Goal: Information Seeking & Learning: Learn about a topic

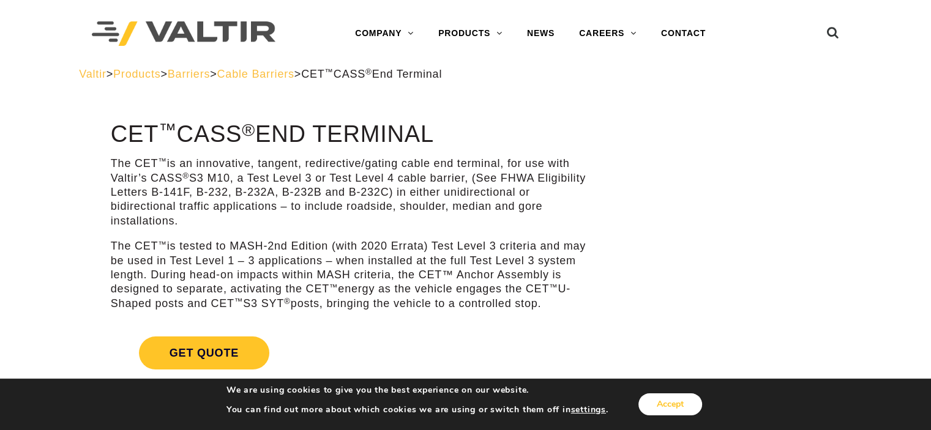
click at [696, 411] on button "Accept" at bounding box center [670, 405] width 64 height 22
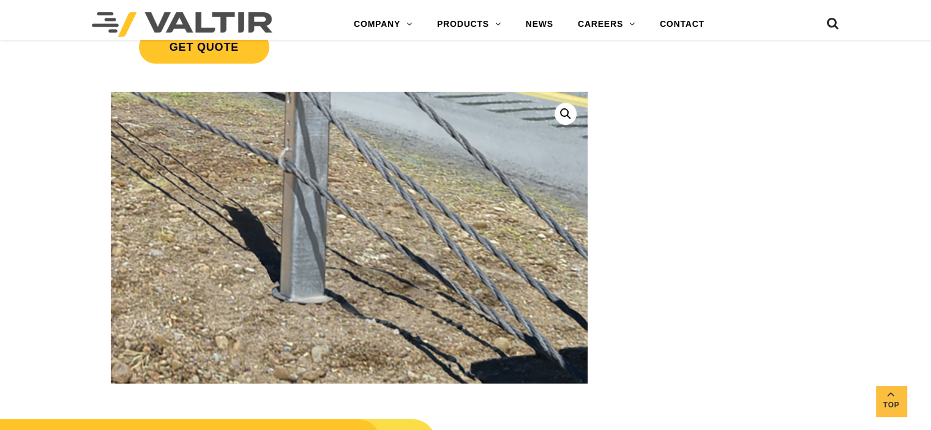
scroll to position [367, 0]
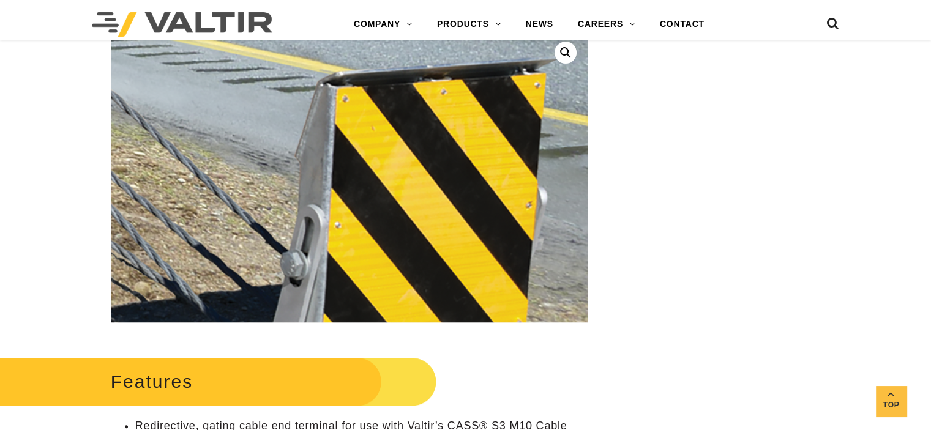
click at [465, 200] on img at bounding box center [115, 149] width 1444 height 1180
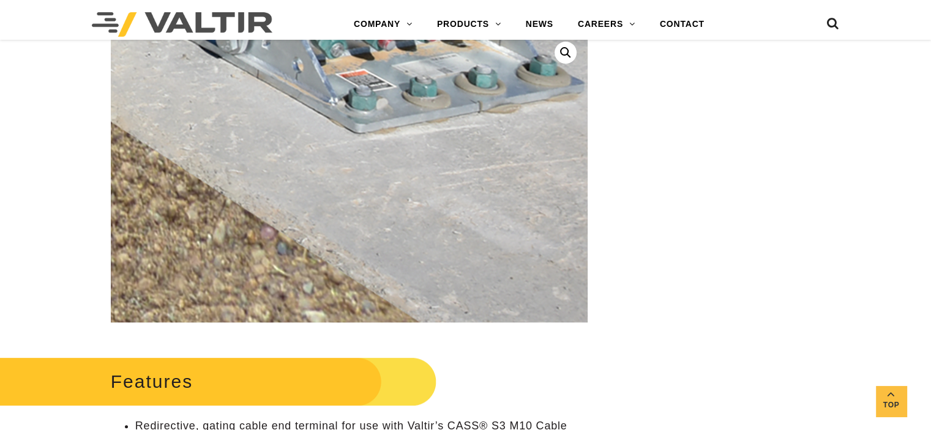
scroll to position [490, 0]
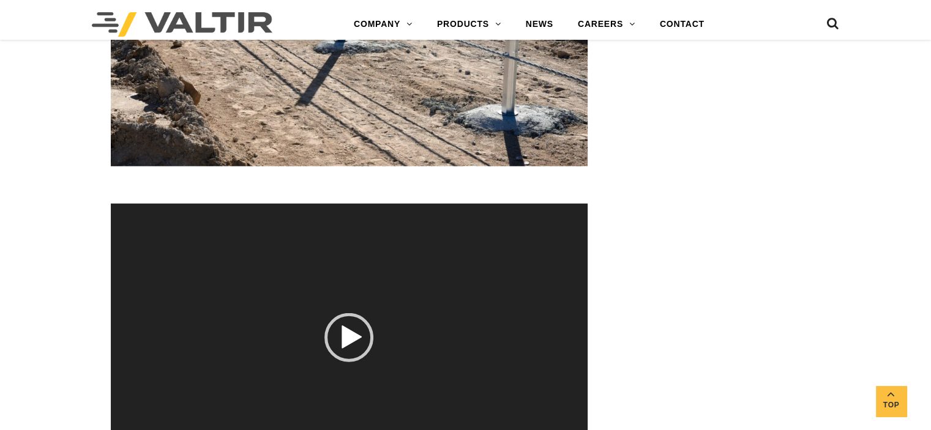
scroll to position [3366, 0]
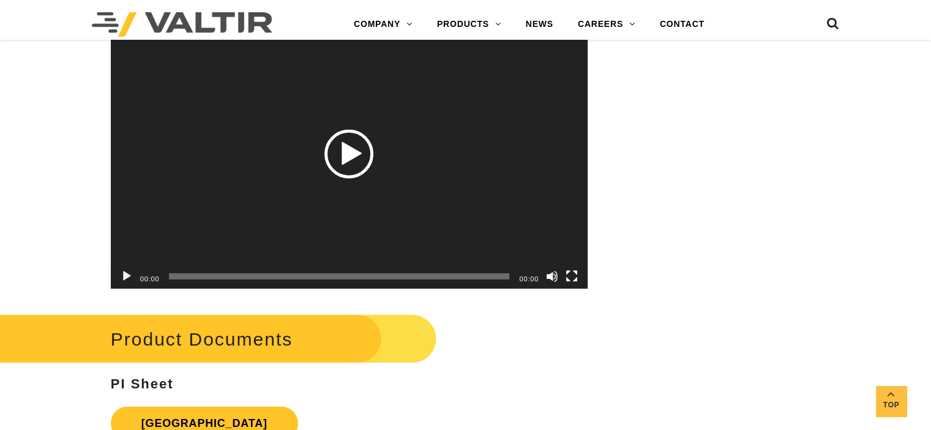
click at [351, 164] on div "Play" at bounding box center [348, 154] width 49 height 49
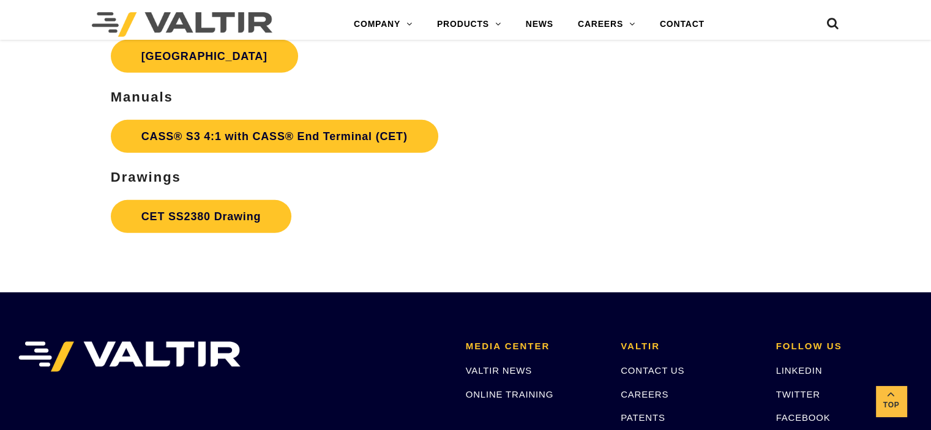
scroll to position [3488, 0]
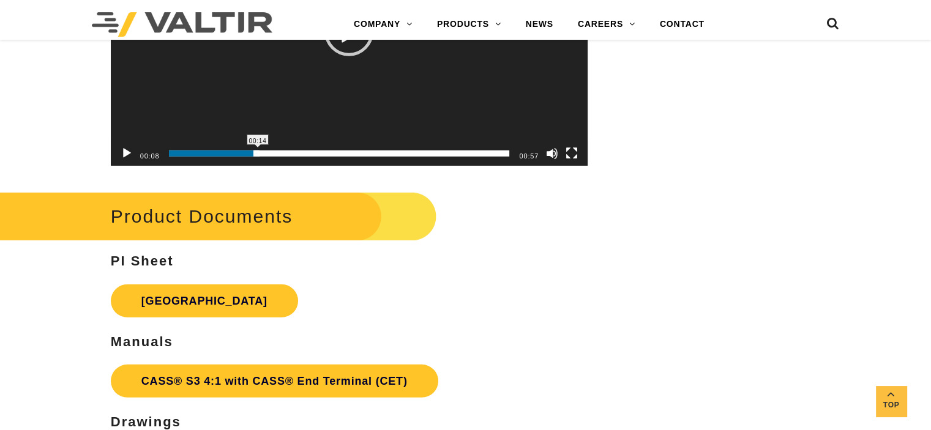
click at [258, 157] on span "00:14" at bounding box center [339, 154] width 340 height 6
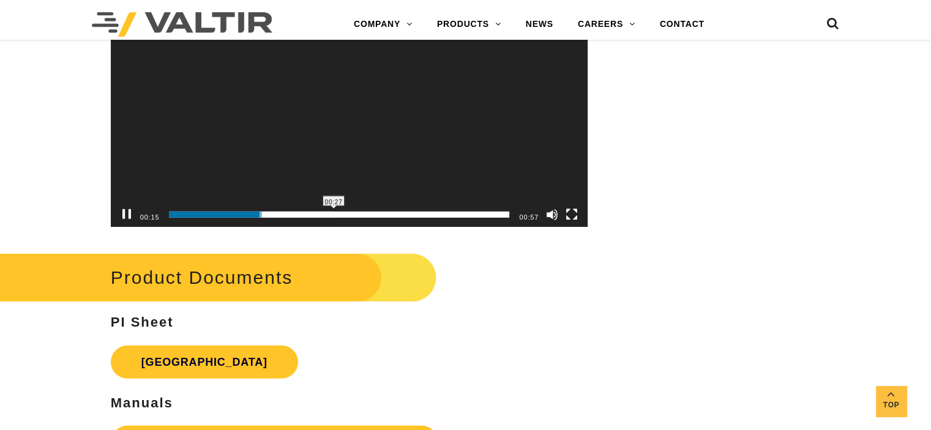
scroll to position [3366, 0]
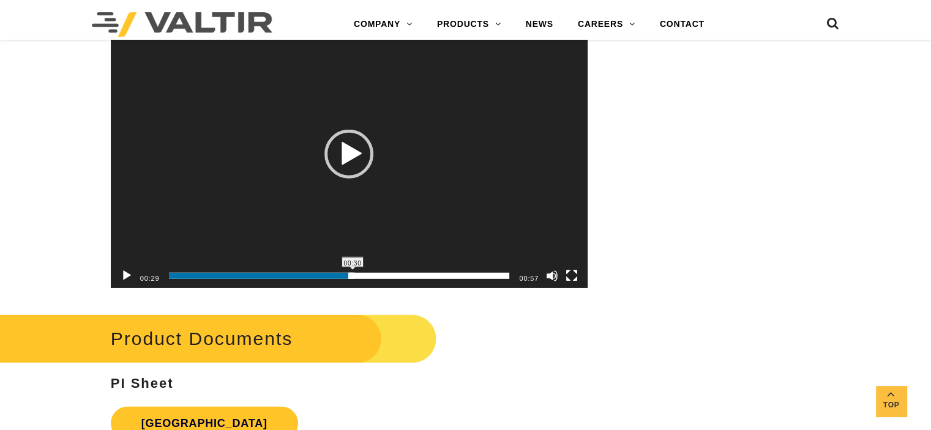
click at [353, 279] on span "00:30" at bounding box center [339, 276] width 340 height 6
click at [392, 279] on span "00:37" at bounding box center [339, 276] width 340 height 6
click at [431, 279] on span "00:44" at bounding box center [339, 276] width 340 height 6
click at [460, 279] on span "00:49" at bounding box center [339, 276] width 340 height 6
click at [488, 279] on span "00:53" at bounding box center [339, 276] width 340 height 6
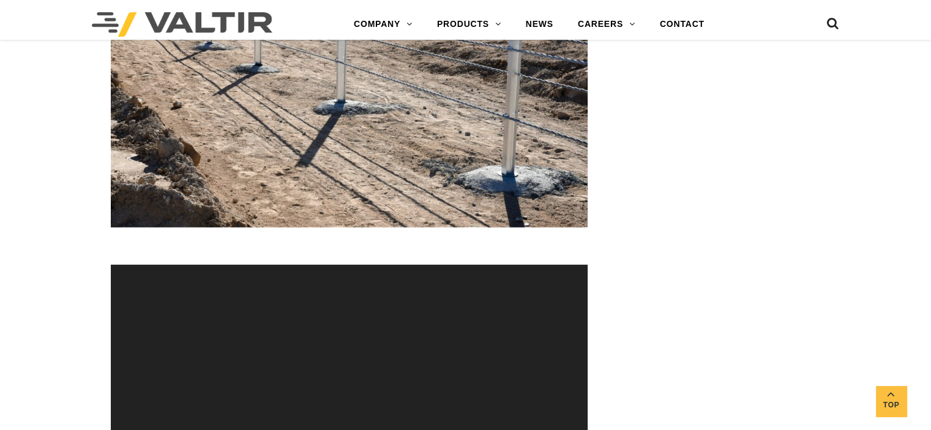
scroll to position [2938, 0]
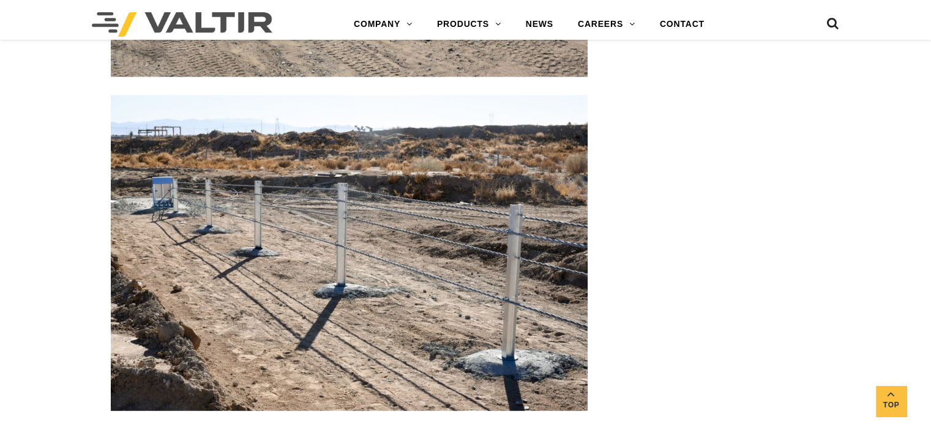
click at [291, 266] on img at bounding box center [349, 252] width 477 height 315
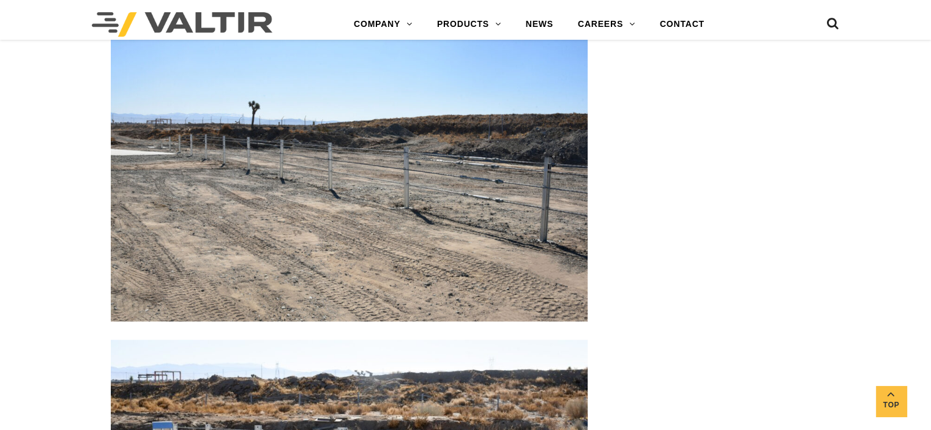
scroll to position [2632, 0]
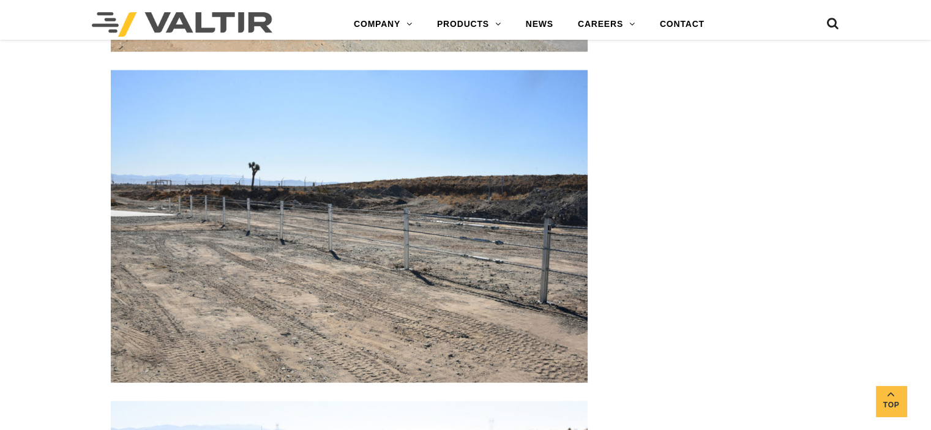
click at [327, 230] on img at bounding box center [349, 226] width 477 height 313
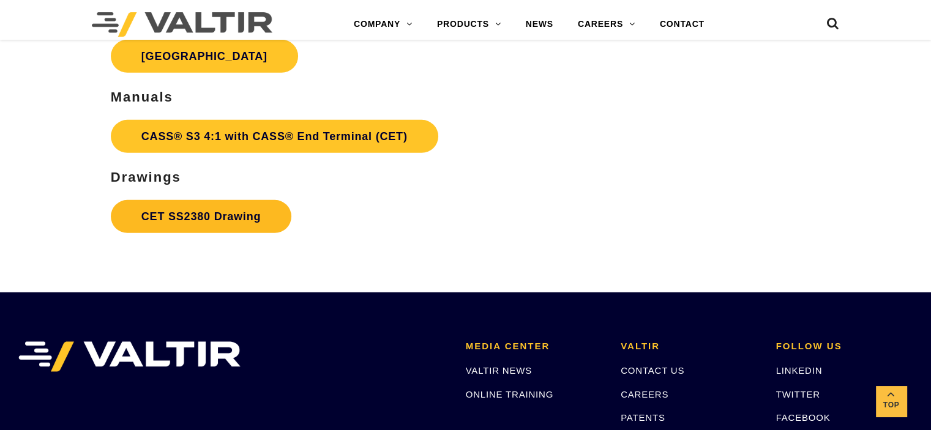
scroll to position [3917, 0]
